Goal: Navigation & Orientation: Find specific page/section

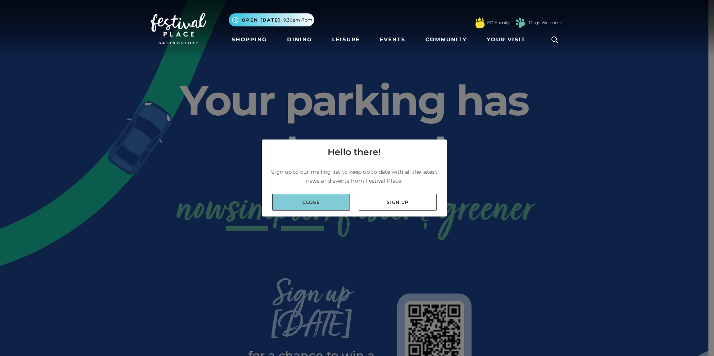
click at [327, 200] on link "Close" at bounding box center [311, 202] width 78 height 17
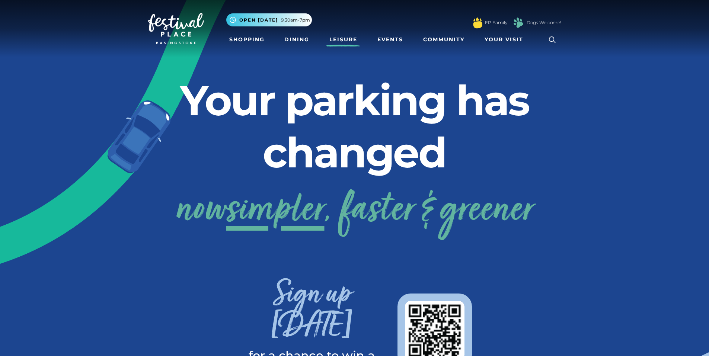
click at [335, 35] on link "Leisure" at bounding box center [343, 40] width 34 height 14
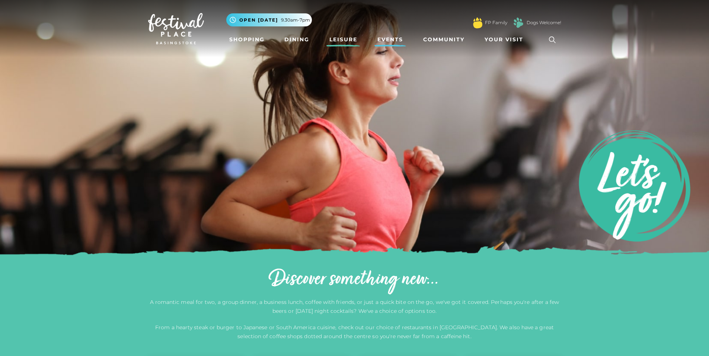
click at [379, 42] on link "Events" at bounding box center [390, 40] width 32 height 14
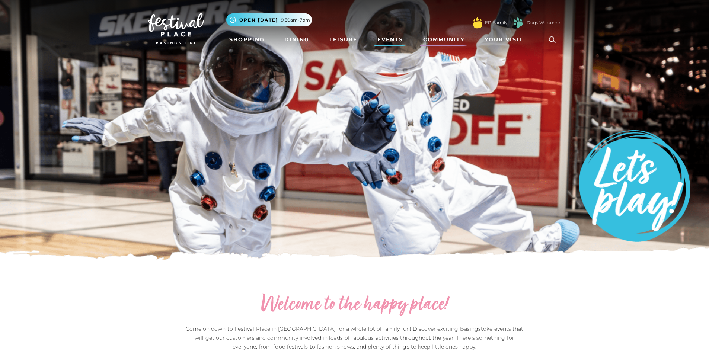
click at [451, 41] on link "Community" at bounding box center [443, 40] width 47 height 14
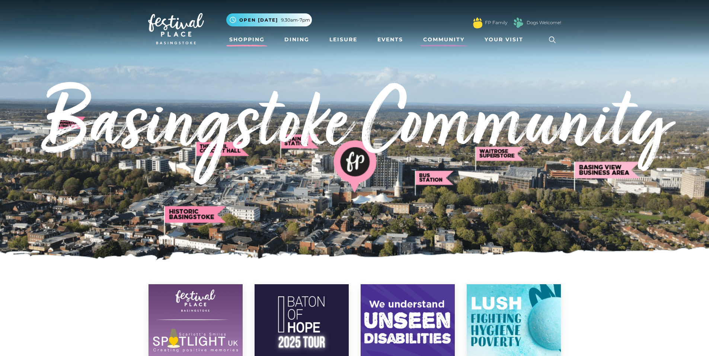
click at [245, 39] on link "Shopping" at bounding box center [246, 40] width 41 height 14
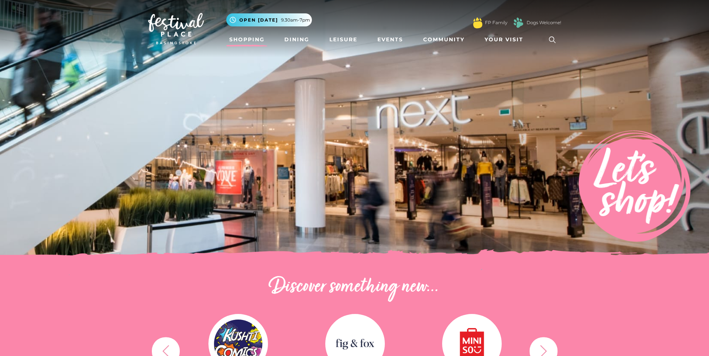
click at [238, 38] on link "Shopping" at bounding box center [246, 40] width 41 height 14
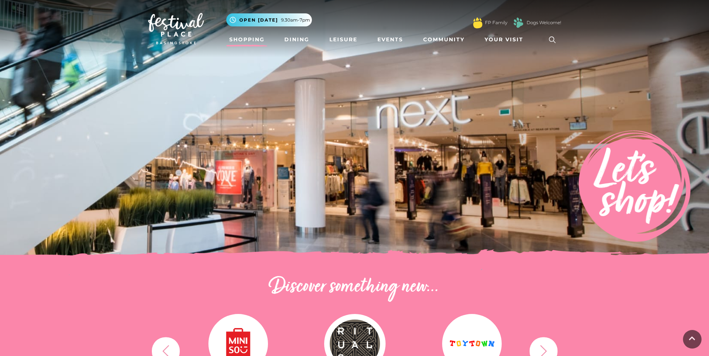
drag, startPoint x: 630, startPoint y: 205, endPoint x: 593, endPoint y: 18, distance: 189.9
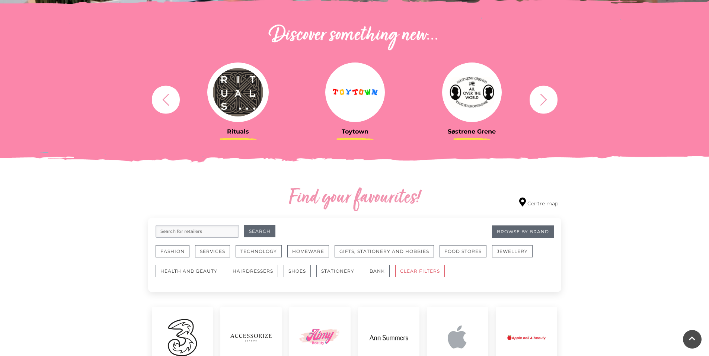
scroll to position [298, 0]
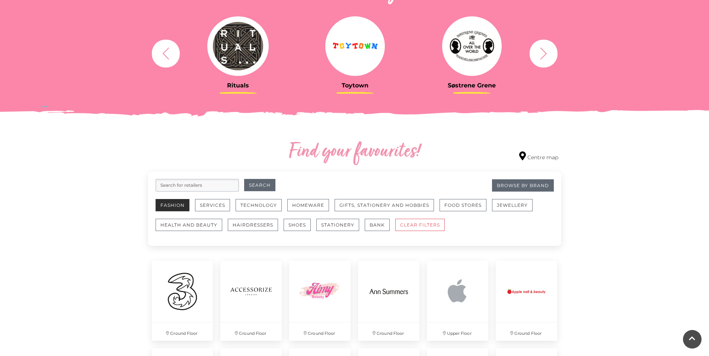
click at [178, 208] on button "Fashion" at bounding box center [173, 205] width 34 height 12
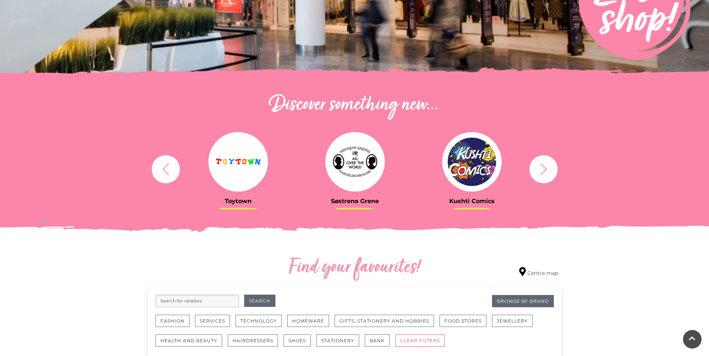
scroll to position [214, 0]
